Goal: Task Accomplishment & Management: Complete application form

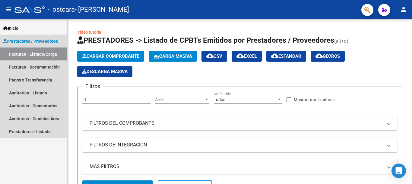
click at [52, 53] on link "Facturas - Listado/Carga" at bounding box center [33, 54] width 67 height 13
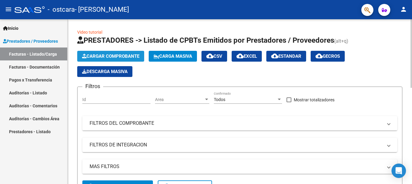
click at [104, 56] on span "Cargar Comprobante" at bounding box center [110, 56] width 57 height 5
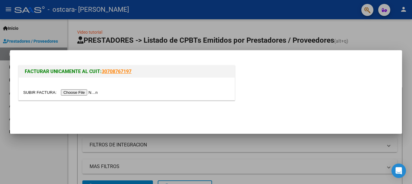
click at [88, 92] on input "file" at bounding box center [61, 93] width 76 height 6
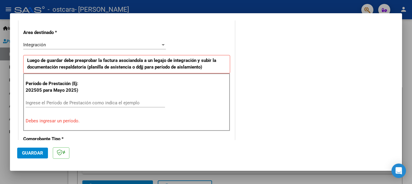
scroll to position [139, 0]
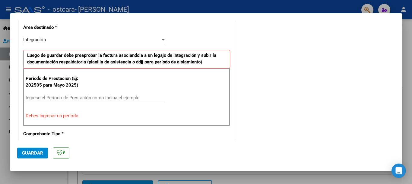
click at [67, 98] on input "Ingrese el Período de Prestación como indica el ejemplo" at bounding box center [95, 97] width 139 height 5
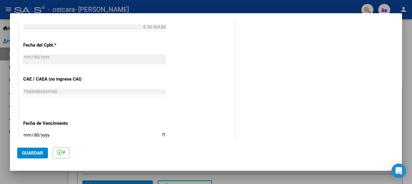
scroll to position [350, 0]
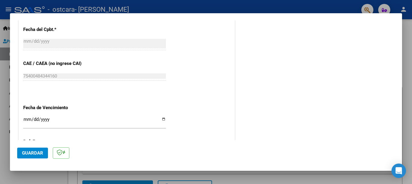
type input "202509"
click at [26, 120] on div "Ingresar la fecha" at bounding box center [94, 122] width 143 height 13
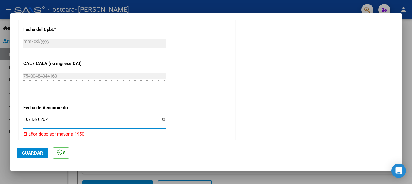
type input "[DATE]"
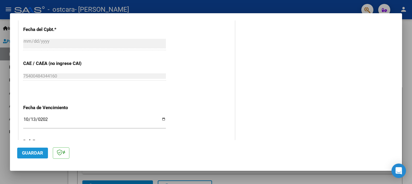
click at [37, 157] on button "Guardar" at bounding box center [32, 153] width 31 height 11
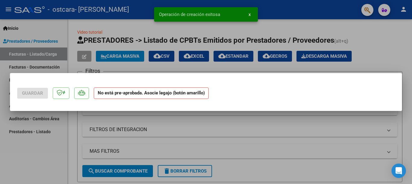
scroll to position [0, 0]
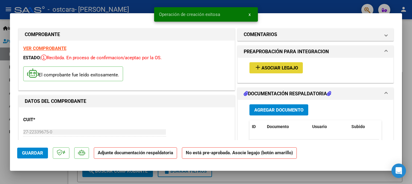
click at [285, 69] on span "Asociar Legajo" at bounding box center [279, 67] width 36 height 5
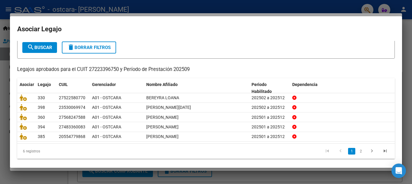
scroll to position [37, 0]
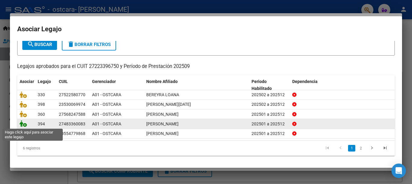
click at [22, 125] on icon at bounding box center [23, 124] width 7 height 7
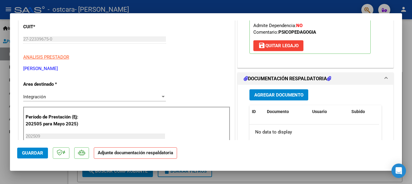
scroll to position [90, 0]
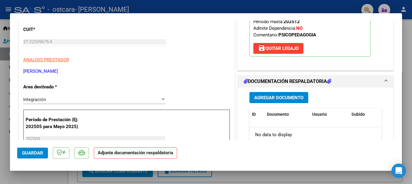
click at [277, 97] on span "Agregar Documento" at bounding box center [278, 97] width 49 height 5
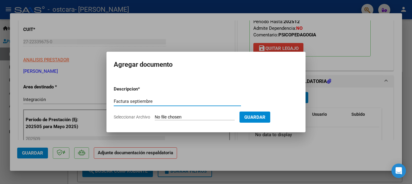
type input "Factura septiembre"
click at [184, 117] on input "Seleccionar Archivo" at bounding box center [195, 118] width 80 height 6
type input "C:\fakepath\Gomez factura septiembre 2025.pdf"
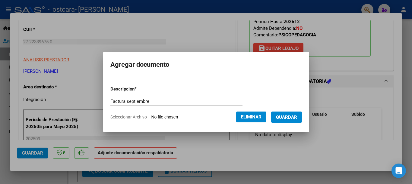
click at [287, 113] on button "Guardar" at bounding box center [286, 117] width 31 height 11
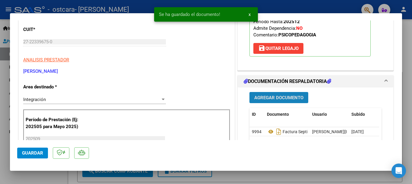
click at [284, 101] on span "Agregar Documento" at bounding box center [278, 97] width 49 height 5
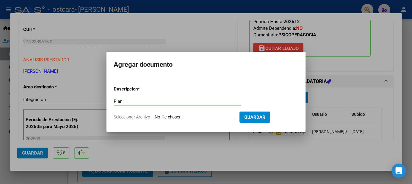
type input "Planilla asistencia"
click at [172, 117] on input "Seleccionar Archivo" at bounding box center [195, 118] width 80 height 6
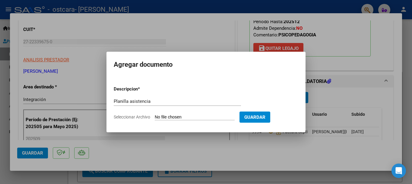
type input "C:\fakepath\Gomez asistencia septiembre 2025.pdf"
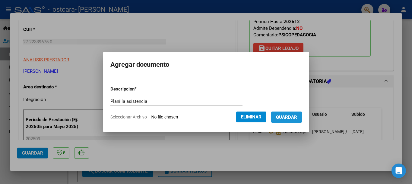
click at [287, 118] on span "Guardar" at bounding box center [286, 117] width 21 height 5
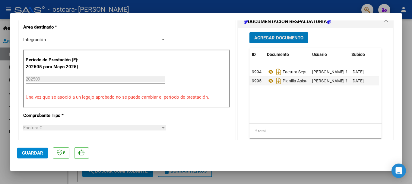
scroll to position [151, 0]
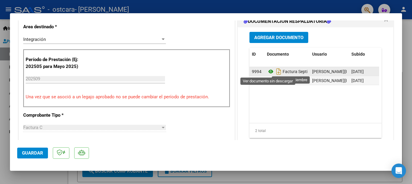
click at [269, 72] on icon at bounding box center [271, 71] width 8 height 7
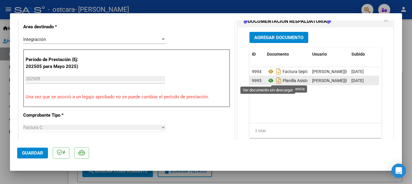
click at [267, 80] on icon at bounding box center [271, 80] width 8 height 7
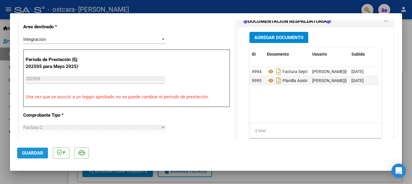
click at [41, 155] on span "Guardar" at bounding box center [32, 153] width 21 height 5
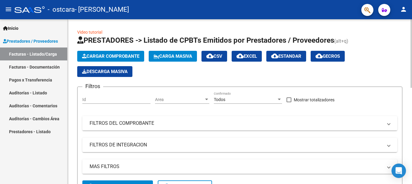
drag, startPoint x: 0, startPoint y: 0, endPoint x: 136, endPoint y: 56, distance: 147.0
click at [136, 56] on span "Cargar Comprobante" at bounding box center [110, 56] width 57 height 5
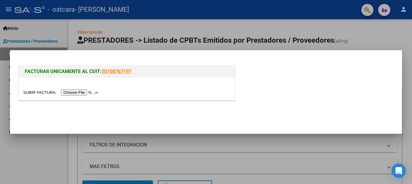
click at [94, 95] on input "file" at bounding box center [61, 93] width 76 height 6
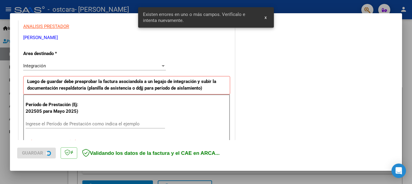
scroll to position [139, 0]
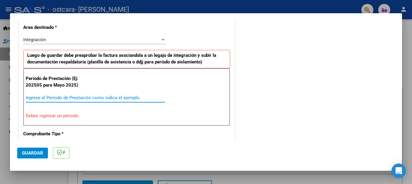
click at [41, 96] on input "Ingrese el Período de Prestación como indica el ejemplo" at bounding box center [95, 97] width 139 height 5
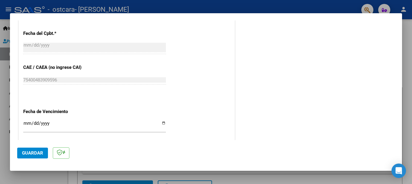
scroll to position [350, 0]
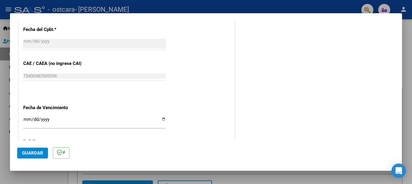
type input "202509"
click at [28, 118] on input "Ingresar la fecha" at bounding box center [94, 122] width 143 height 10
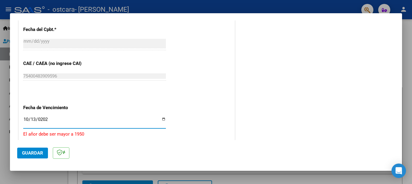
type input "[DATE]"
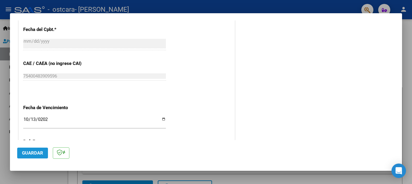
click at [37, 151] on span "Guardar" at bounding box center [32, 153] width 21 height 5
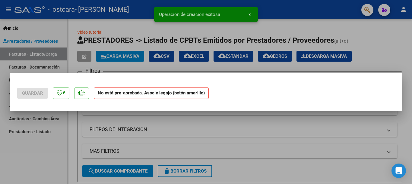
scroll to position [0, 0]
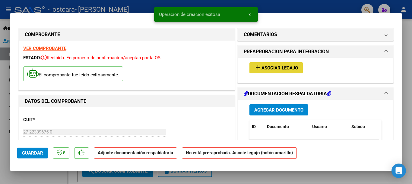
click at [294, 67] on span "Asociar Legajo" at bounding box center [279, 67] width 36 height 5
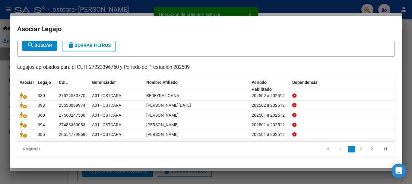
scroll to position [37, 0]
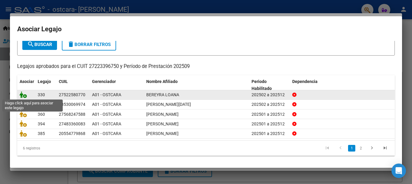
click at [25, 94] on icon at bounding box center [23, 95] width 7 height 7
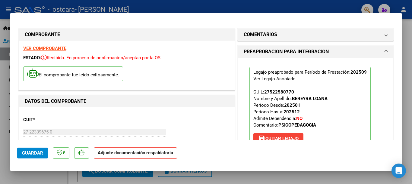
scroll to position [90, 0]
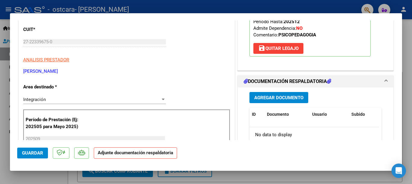
click at [270, 100] on span "Agregar Documento" at bounding box center [278, 97] width 49 height 5
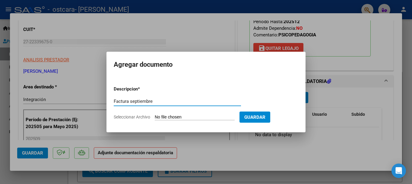
type input "Factura septiembre"
click at [209, 120] on input "Seleccionar Archivo" at bounding box center [195, 118] width 80 height 6
type input "C:\fakepath\[PERSON_NAME] factura [DATE].pdf"
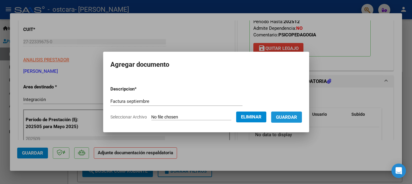
click at [283, 120] on span "Guardar" at bounding box center [286, 117] width 21 height 5
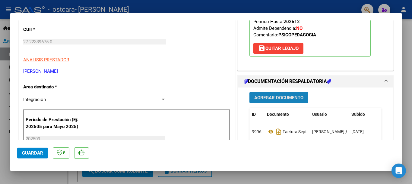
click at [287, 96] on span "Agregar Documento" at bounding box center [278, 97] width 49 height 5
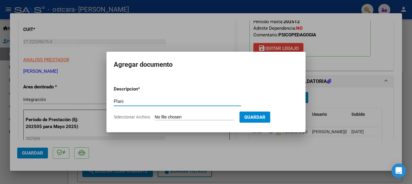
type input "Planilla asistencia"
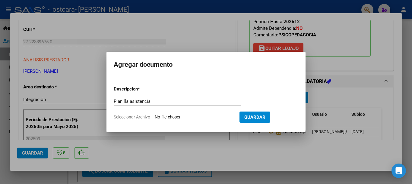
click at [173, 117] on input "Seleccionar Archivo" at bounding box center [195, 118] width 80 height 6
type input "C:\fakepath\[PERSON_NAME] asistencia [DATE].pdf"
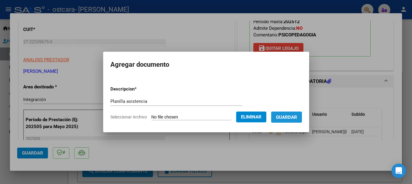
click at [279, 116] on span "Guardar" at bounding box center [286, 117] width 21 height 5
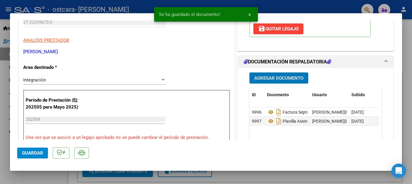
scroll to position [121, 0]
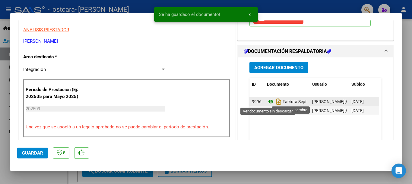
click at [267, 104] on icon at bounding box center [271, 101] width 8 height 7
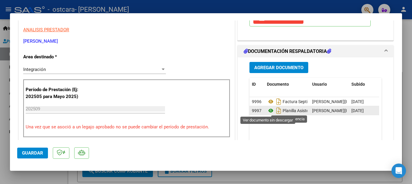
click at [267, 110] on icon at bounding box center [271, 110] width 8 height 7
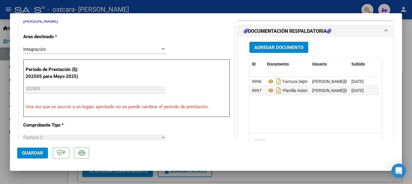
scroll to position [151, 0]
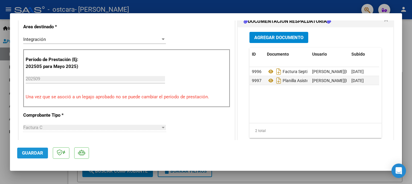
click at [33, 156] on button "Guardar" at bounding box center [32, 153] width 31 height 11
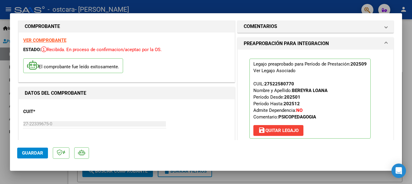
scroll to position [0, 0]
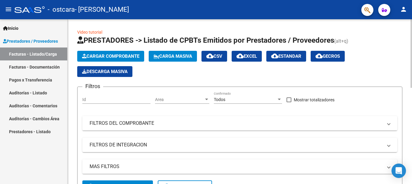
click at [133, 58] on span "Cargar Comprobante" at bounding box center [110, 56] width 57 height 5
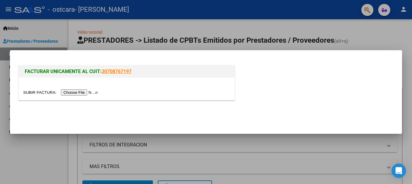
click at [98, 93] on input "file" at bounding box center [61, 93] width 76 height 6
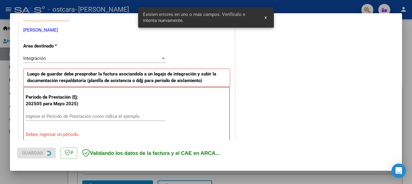
scroll to position [139, 0]
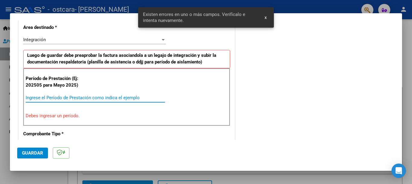
click at [99, 99] on input "Ingrese el Período de Prestación como indica el ejemplo" at bounding box center [95, 97] width 139 height 5
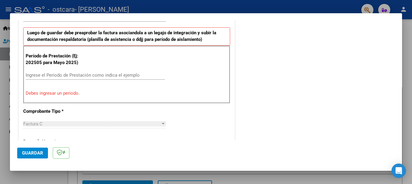
scroll to position [151, 0]
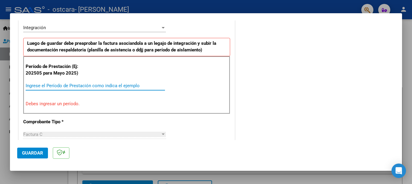
click at [79, 87] on input "Ingrese el Período de Prestación como indica el ejemplo" at bounding box center [95, 85] width 139 height 5
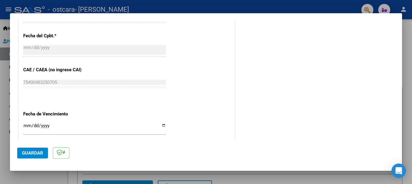
scroll to position [343, 0]
type input "202509"
click at [26, 124] on input "Ingresar la fecha" at bounding box center [94, 129] width 143 height 10
type input "[DATE]"
click at [24, 152] on span "Guardar" at bounding box center [32, 153] width 21 height 5
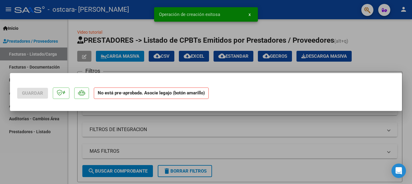
scroll to position [0, 0]
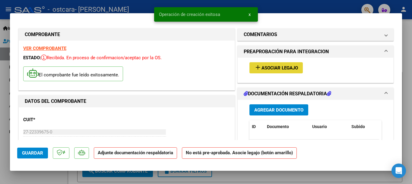
click at [284, 66] on span "Asociar Legajo" at bounding box center [279, 67] width 36 height 5
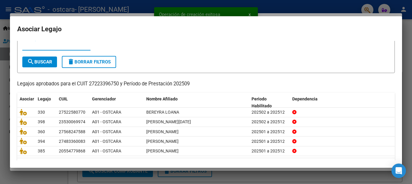
scroll to position [37, 0]
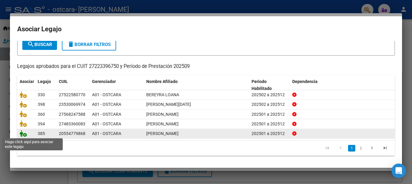
click at [22, 135] on icon at bounding box center [23, 134] width 7 height 7
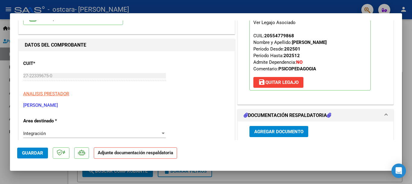
scroll to position [60, 0]
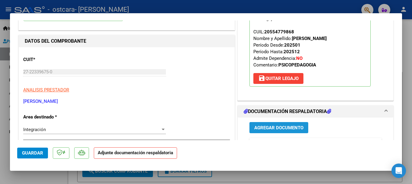
click at [299, 128] on span "Agregar Documento" at bounding box center [278, 127] width 49 height 5
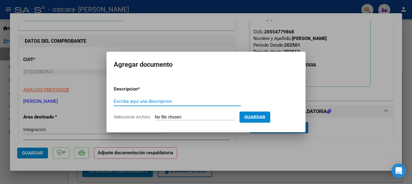
click at [299, 128] on div "Agregar documento Descripcion * Escriba aquí una descripcion Seleccionar Archiv…" at bounding box center [205, 92] width 199 height 81
type input "Factura septiembre"
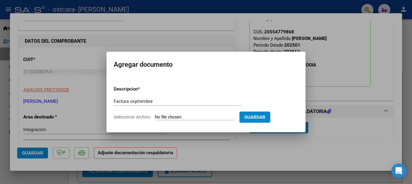
click at [217, 117] on input "Seleccionar Archivo" at bounding box center [195, 118] width 80 height 6
type input "C:\fakepath\Mateo Cirigliano factura septiembre 2025.pdf"
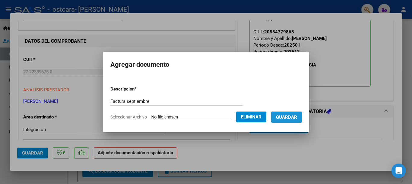
click at [287, 118] on span "Guardar" at bounding box center [286, 117] width 21 height 5
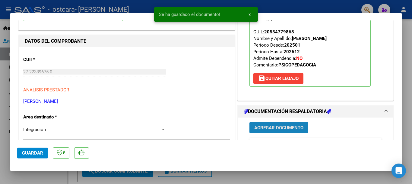
click at [272, 126] on span "Agregar Documento" at bounding box center [278, 127] width 49 height 5
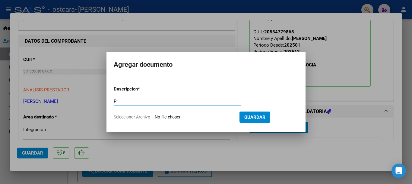
type input "Planilla asistencia"
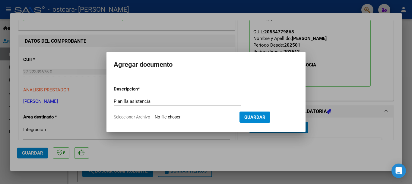
click at [167, 117] on input "Seleccionar Archivo" at bounding box center [195, 118] width 80 height 6
type input "C:\fakepath\Mateo Cirigliano asistencia septiembre 2025.pdf"
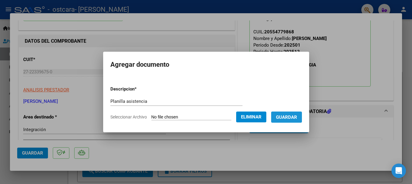
click at [294, 119] on span "Guardar" at bounding box center [286, 117] width 21 height 5
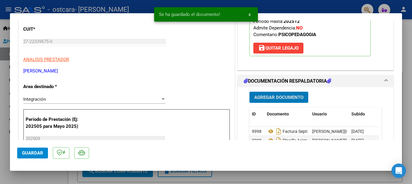
scroll to position [121, 0]
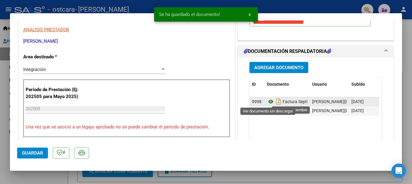
click at [268, 102] on icon at bounding box center [271, 101] width 8 height 7
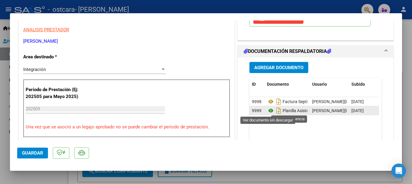
click at [269, 112] on icon at bounding box center [271, 110] width 8 height 7
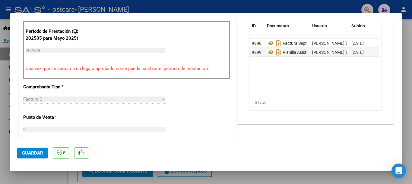
scroll to position [181, 0]
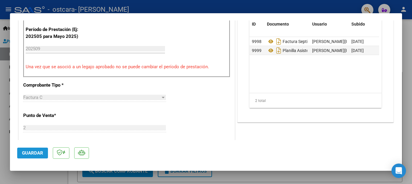
click at [42, 153] on span "Guardar" at bounding box center [32, 153] width 21 height 5
click at [35, 155] on span "Guardar" at bounding box center [32, 153] width 21 height 5
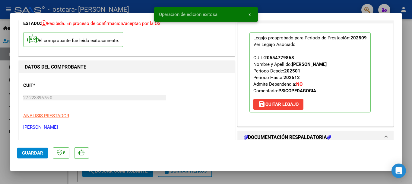
scroll to position [0, 0]
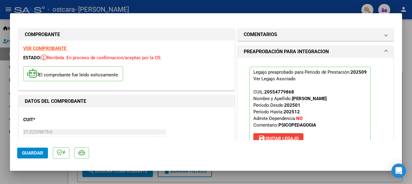
click at [16, 10] on div at bounding box center [206, 92] width 412 height 184
type input "$ 0,00"
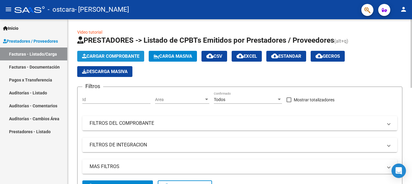
click at [123, 56] on span "Cargar Comprobante" at bounding box center [110, 56] width 57 height 5
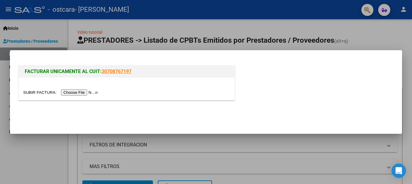
click at [98, 93] on input "file" at bounding box center [61, 93] width 76 height 6
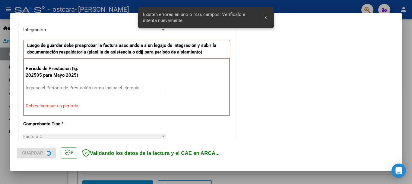
scroll to position [150, 0]
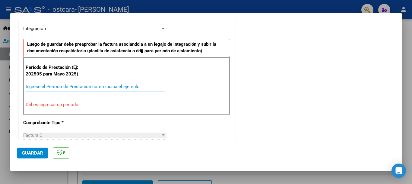
click at [104, 87] on input "Ingrese el Período de Prestación como indica el ejemplo" at bounding box center [95, 86] width 139 height 5
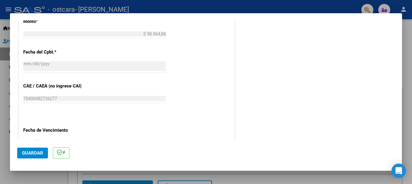
scroll to position [331, 0]
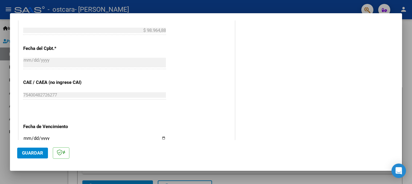
type input "202509"
click at [30, 138] on input "Ingresar la fecha" at bounding box center [94, 141] width 143 height 10
click at [28, 137] on input "Ingresar la fecha" at bounding box center [94, 141] width 143 height 10
type input "[DATE]"
click at [39, 151] on span "Guardar" at bounding box center [32, 153] width 21 height 5
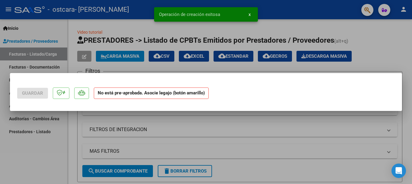
scroll to position [0, 0]
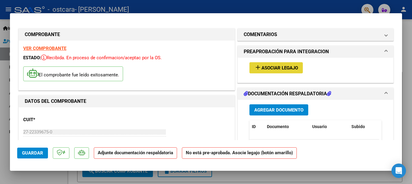
click at [285, 66] on span "Asociar Legajo" at bounding box center [279, 67] width 36 height 5
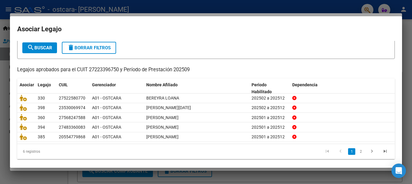
scroll to position [37, 0]
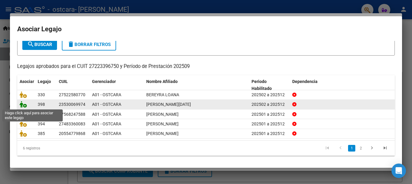
click at [21, 103] on icon at bounding box center [23, 104] width 7 height 7
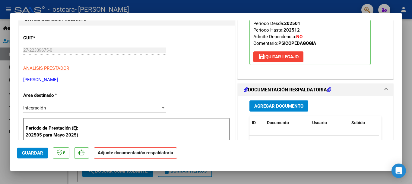
scroll to position [90, 0]
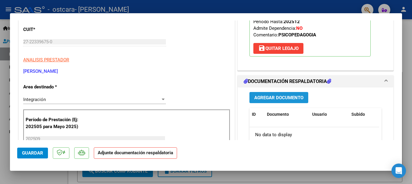
click at [287, 97] on span "Agregar Documento" at bounding box center [278, 97] width 49 height 5
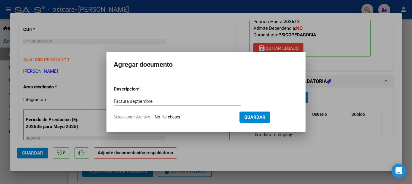
type input "Factura septiembre"
click at [188, 116] on input "Seleccionar Archivo" at bounding box center [195, 118] width 80 height 6
type input "C:\fakepath\Reynoso factura septiembre 2025.pdf"
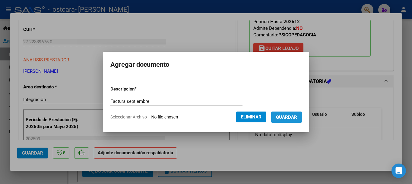
click at [288, 118] on span "Guardar" at bounding box center [286, 117] width 21 height 5
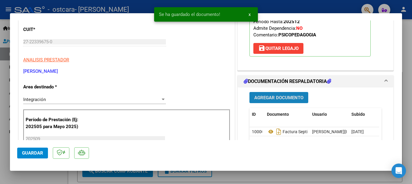
click at [296, 99] on span "Agregar Documento" at bounding box center [278, 97] width 49 height 5
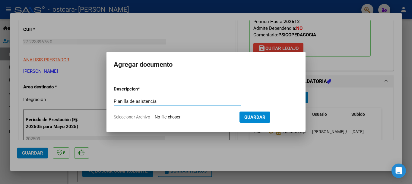
type input "Planilla de asistencia"
click at [199, 119] on input "Seleccionar Archivo" at bounding box center [195, 118] width 80 height 6
type input "C:\fakepath\Reynoso asistencia septiembre 2025.pdf"
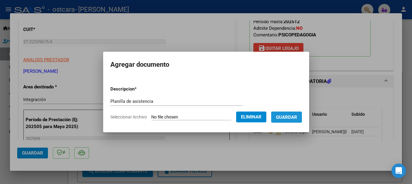
click at [295, 115] on span "Guardar" at bounding box center [286, 117] width 21 height 5
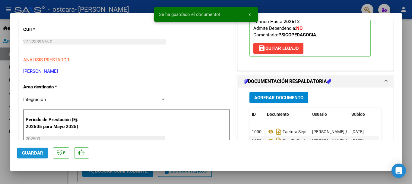
click at [29, 153] on span "Guardar" at bounding box center [32, 153] width 21 height 5
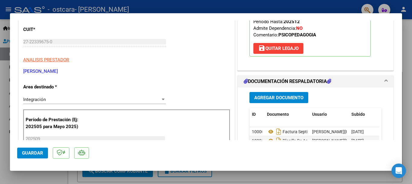
click at [107, 5] on div at bounding box center [206, 92] width 412 height 184
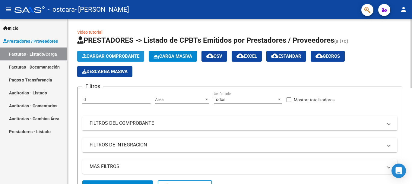
click at [117, 57] on span "Cargar Comprobante" at bounding box center [110, 56] width 57 height 5
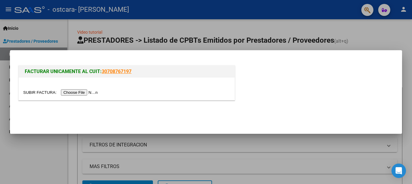
click at [84, 94] on input "file" at bounding box center [61, 93] width 76 height 6
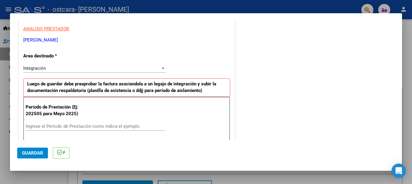
scroll to position [121, 0]
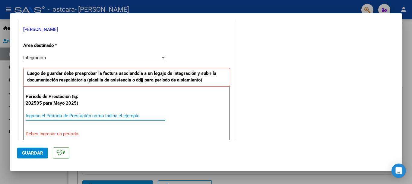
click at [86, 116] on input "Ingrese el Período de Prestación como indica el ejemplo" at bounding box center [95, 115] width 139 height 5
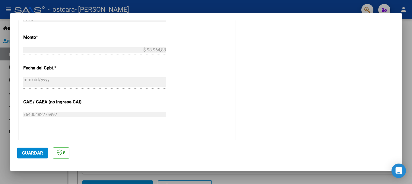
scroll to position [332, 0]
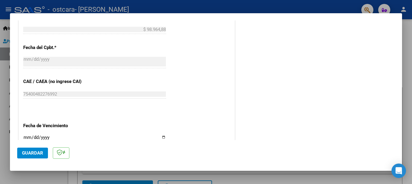
type input "202509"
click at [27, 136] on input "Ingresar la fecha" at bounding box center [94, 140] width 143 height 10
type input "0029-10-13"
type input "[DATE]"
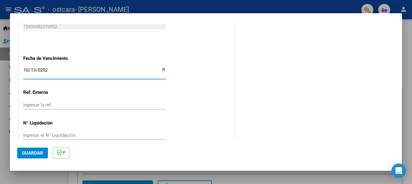
scroll to position [403, 0]
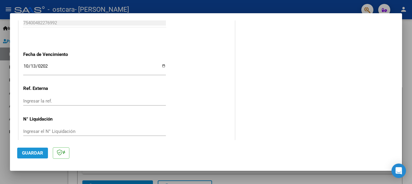
click at [41, 154] on span "Guardar" at bounding box center [32, 153] width 21 height 5
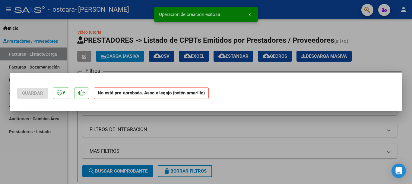
scroll to position [0, 0]
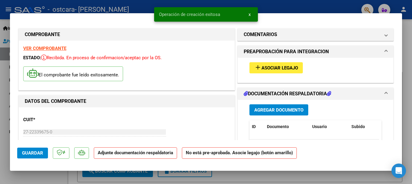
click at [288, 71] on span "Asociar Legajo" at bounding box center [279, 67] width 36 height 5
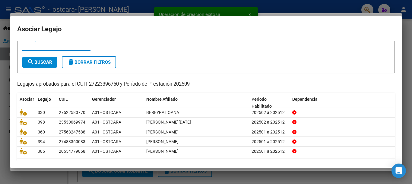
scroll to position [37, 0]
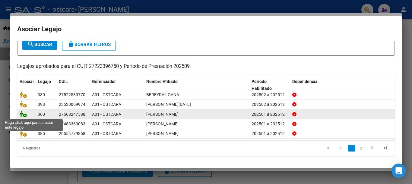
click at [22, 115] on icon at bounding box center [23, 114] width 7 height 7
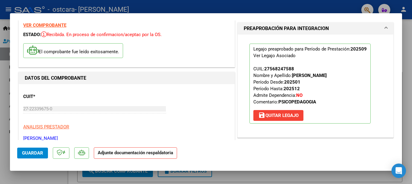
scroll to position [60, 0]
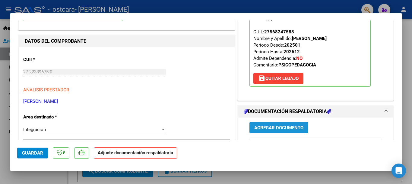
click at [281, 128] on span "Agregar Documento" at bounding box center [278, 127] width 49 height 5
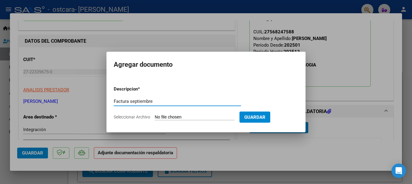
type input "Factura septiembre"
click at [195, 117] on input "Seleccionar Archivo" at bounding box center [195, 118] width 80 height 6
type input "C:\fakepath\Pia Navarro factura septiembre 2025.pdf"
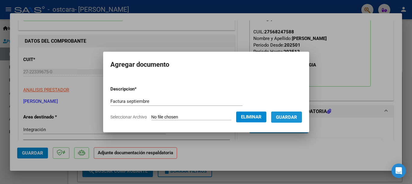
click at [286, 117] on span "Guardar" at bounding box center [286, 117] width 21 height 5
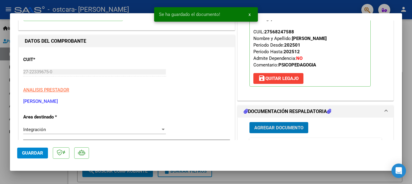
scroll to position [90, 0]
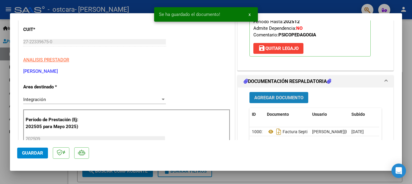
click at [287, 101] on button "Agregar Documento" at bounding box center [278, 97] width 59 height 11
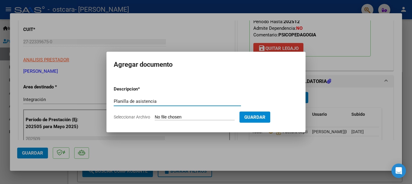
type input "Planilla de asistencia"
click at [194, 116] on input "Seleccionar Archivo" at bounding box center [195, 118] width 80 height 6
type input "C:\fakepath\Pia Navarro asistencia septiembre 2025.pdf"
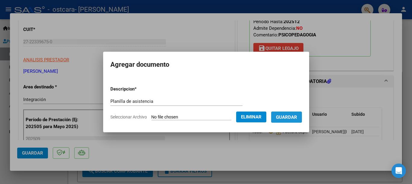
click at [282, 121] on button "Guardar" at bounding box center [286, 117] width 31 height 11
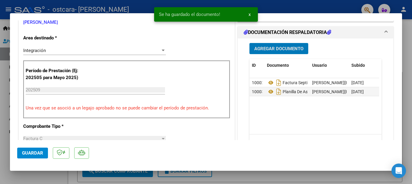
scroll to position [151, 0]
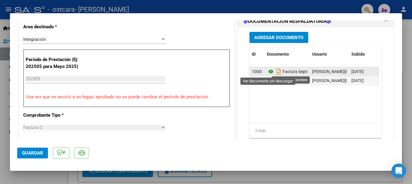
click at [267, 71] on icon at bounding box center [271, 71] width 8 height 7
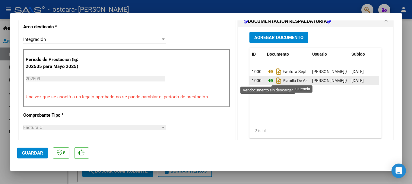
click at [267, 80] on icon at bounding box center [271, 80] width 8 height 7
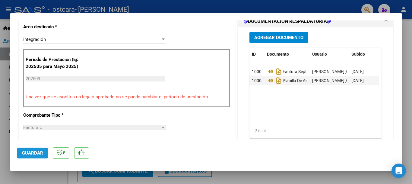
click at [36, 156] on button "Guardar" at bounding box center [32, 153] width 31 height 11
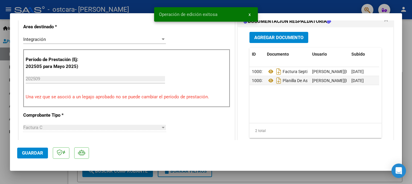
click at [136, 4] on div at bounding box center [206, 92] width 412 height 184
type input "$ 0,00"
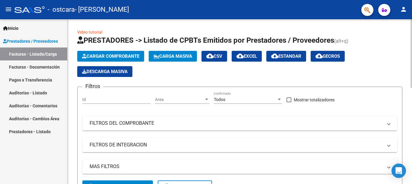
click at [126, 51] on app-list-header "PRESTADORES -> Listado de CPBTs Emitidos por Prestadores / Proveedores (alt+q) …" at bounding box center [239, 117] width 325 height 162
click at [125, 54] on span "Cargar Comprobante" at bounding box center [110, 56] width 57 height 5
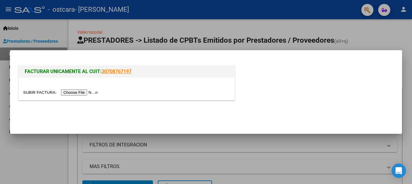
click at [87, 95] on input "file" at bounding box center [61, 93] width 76 height 6
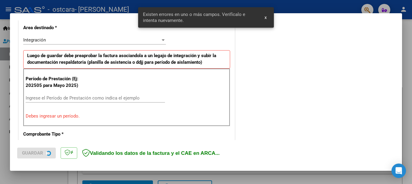
scroll to position [139, 0]
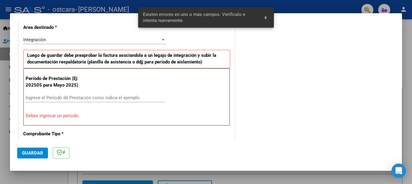
click at [46, 96] on input "Ingrese el Período de Prestación como indica el ejemplo" at bounding box center [95, 97] width 139 height 5
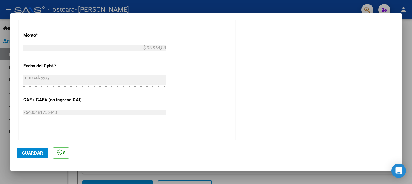
scroll to position [350, 0]
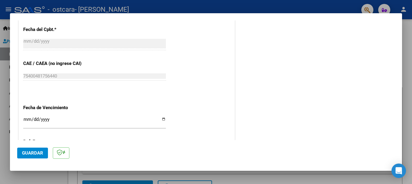
type input "202509"
click at [28, 119] on div "Ingresar la fecha" at bounding box center [94, 122] width 143 height 13
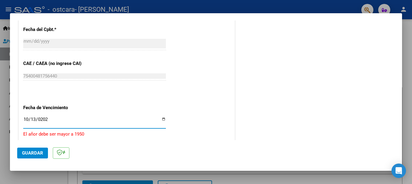
type input "[DATE]"
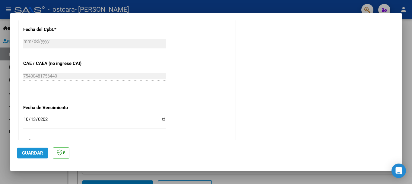
click at [44, 154] on button "Guardar" at bounding box center [32, 153] width 31 height 11
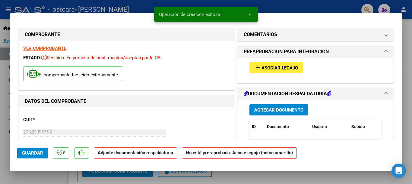
click at [285, 67] on span "Asociar Legajo" at bounding box center [279, 67] width 36 height 5
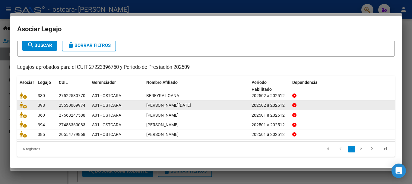
scroll to position [37, 0]
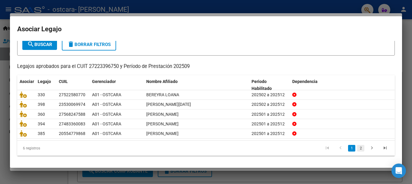
click at [357, 148] on link "2" at bounding box center [360, 148] width 7 height 7
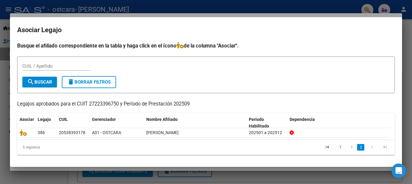
scroll to position [0, 0]
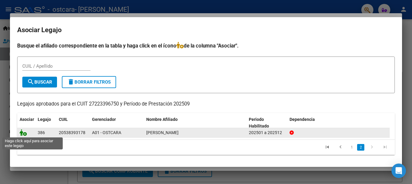
click at [24, 135] on icon at bounding box center [23, 133] width 7 height 7
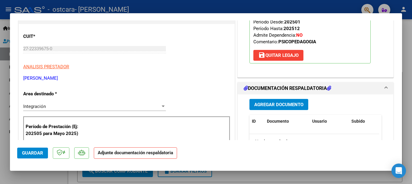
scroll to position [90, 0]
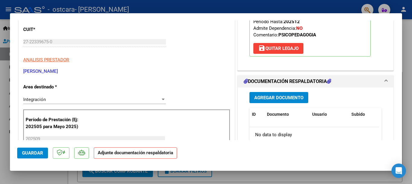
click at [285, 99] on span "Agregar Documento" at bounding box center [278, 97] width 49 height 5
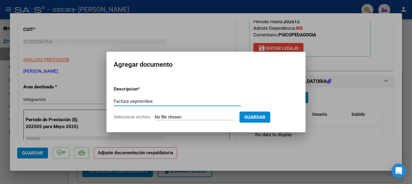
type input "Factura septiembre"
click at [199, 116] on input "Seleccionar Archivo" at bounding box center [195, 118] width 80 height 6
type input "C:\fakepath\Tomas Cirigliano factura septiembre 2025.pdf"
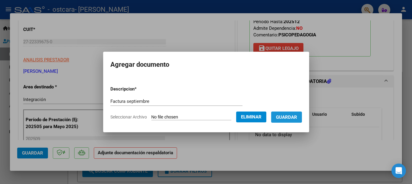
click at [282, 119] on span "Guardar" at bounding box center [286, 117] width 21 height 5
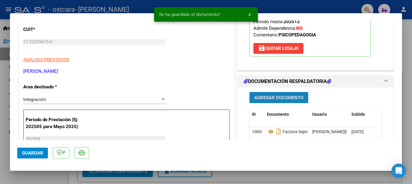
click at [282, 101] on span "Agregar Documento" at bounding box center [278, 97] width 49 height 5
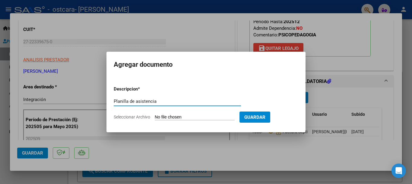
type input "Planilla de asistencia"
click at [195, 114] on form "Descripcion * Planilla de asistencia Escriba aquí una descripcion Seleccionar A…" at bounding box center [206, 103] width 184 height 44
click at [183, 118] on input "Seleccionar Archivo" at bounding box center [195, 118] width 80 height 6
type input "C:\fakepath\Tomas Cirigliano asistencia septiembre 2025.pdf"
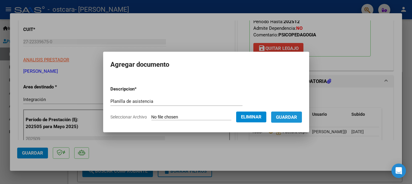
click at [292, 114] on button "Guardar" at bounding box center [286, 117] width 31 height 11
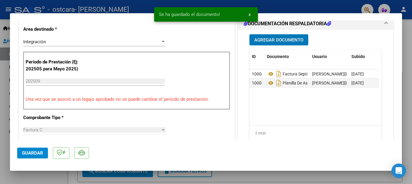
scroll to position [151, 0]
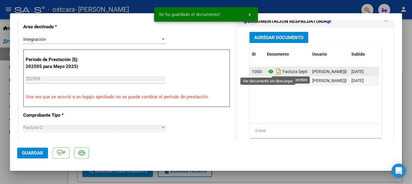
click at [267, 71] on icon at bounding box center [271, 71] width 8 height 7
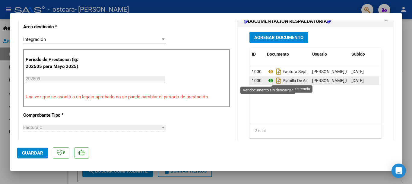
click at [267, 80] on icon at bounding box center [271, 80] width 8 height 7
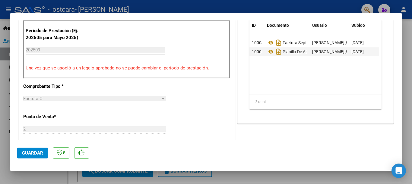
scroll to position [241, 0]
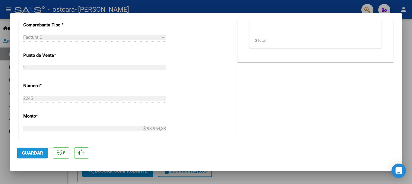
click at [35, 156] on span "Guardar" at bounding box center [32, 153] width 21 height 5
